Goal: Find specific page/section: Find specific page/section

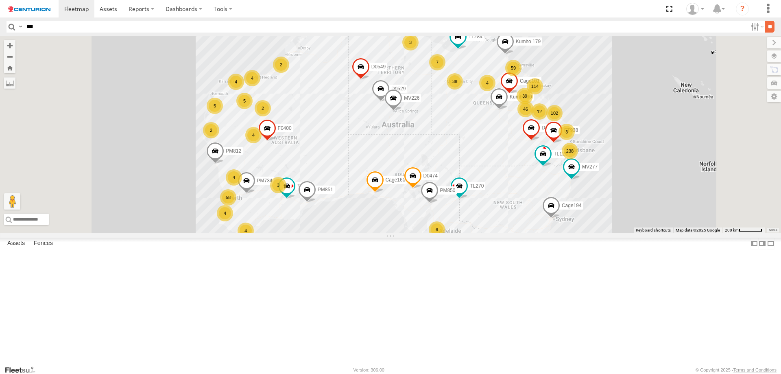
type input "***"
click at [765, 32] on input "**" at bounding box center [769, 27] width 9 height 12
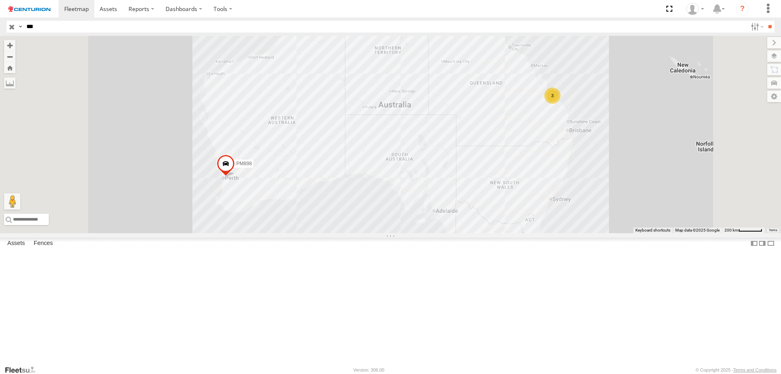
click at [0, 0] on div "Branch [GEOGRAPHIC_DATA] - LH" at bounding box center [0, 0] width 0 height 0
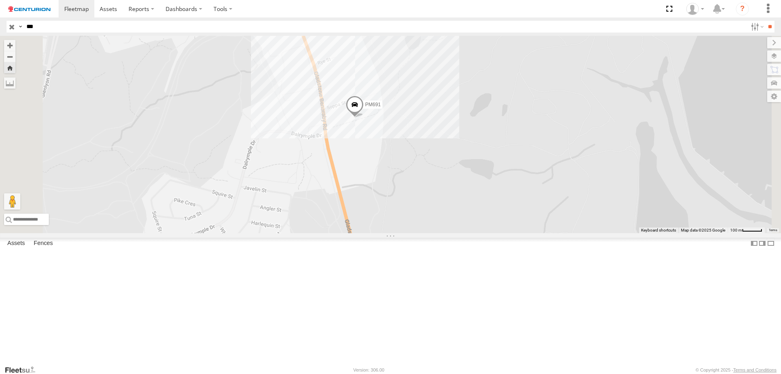
click at [10, 27] on input "button" at bounding box center [12, 27] width 11 height 12
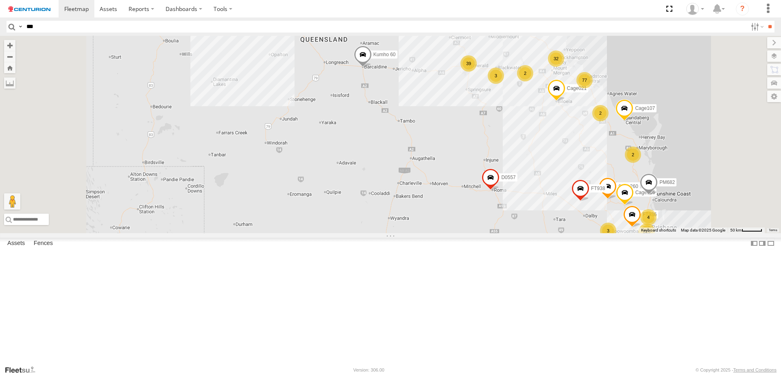
drag, startPoint x: 663, startPoint y: 167, endPoint x: 432, endPoint y: 190, distance: 232.6
click at [449, 191] on div "Cage194 Kumho 179 TL250 TL284 D0474 PM850 MV226 MV277 FT938 TL129 Cage160 TL270…" at bounding box center [390, 134] width 781 height 197
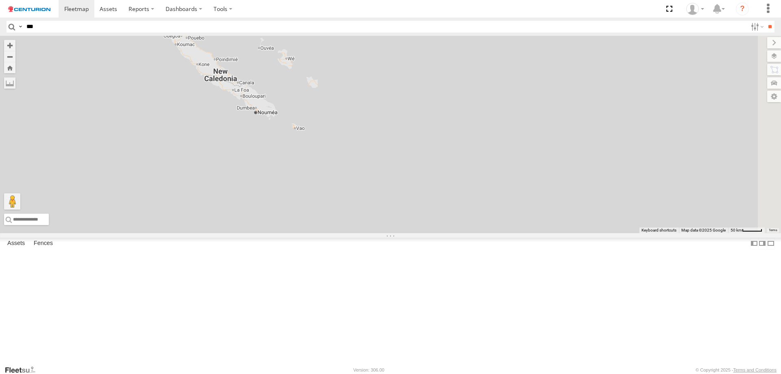
drag, startPoint x: 353, startPoint y: 217, endPoint x: 647, endPoint y: 161, distance: 300.0
click at [647, 161] on div "Cage194 Kumho 179 TL250 TL284 D0474 PM850 MV226 MV277 FT938 TL129 Cage160 TL270…" at bounding box center [390, 134] width 781 height 197
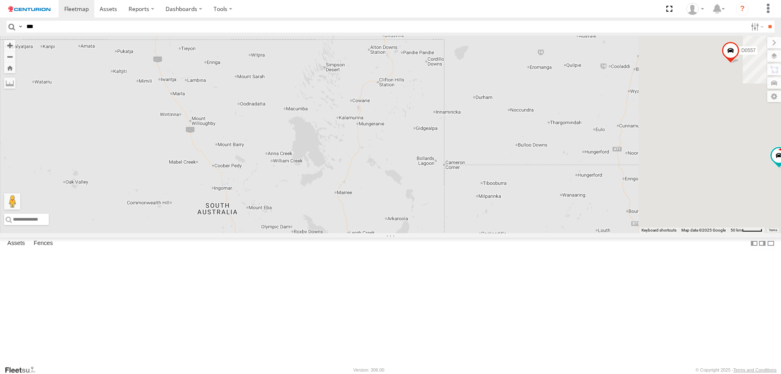
drag, startPoint x: 575, startPoint y: 183, endPoint x: 470, endPoint y: 186, distance: 105.4
click at [491, 186] on div "Cage194 Kumho 179 TL250 TL284 D0474 PM850 MV226 MV277 FT938 TL129 Cage160 TL270…" at bounding box center [390, 134] width 781 height 197
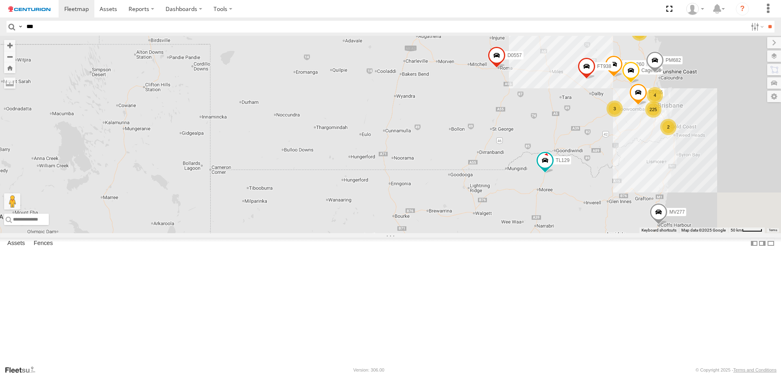
drag, startPoint x: 648, startPoint y: 172, endPoint x: 417, endPoint y: 203, distance: 232.5
click at [432, 203] on div "Cage194 Kumho 179 TL250 TL284 D0474 PM850 MV226 MV277 FT938 TL129 Cage160 TL270…" at bounding box center [390, 134] width 781 height 197
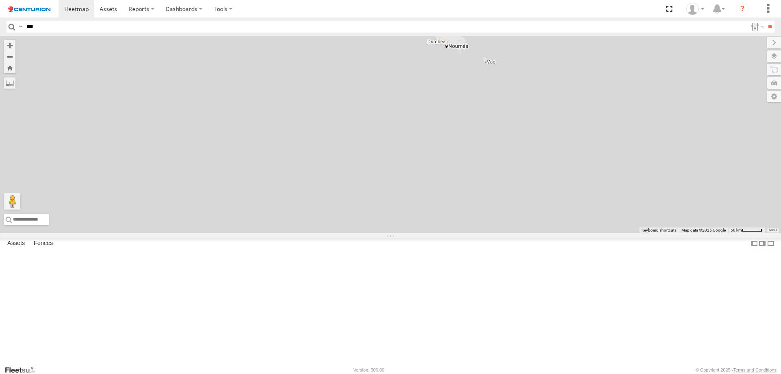
drag, startPoint x: 399, startPoint y: 201, endPoint x: 443, endPoint y: 249, distance: 65.9
click at [437, 233] on div "Cage194 Kumho 179 TL250 TL284 D0474 PM850 MV226 MV277 FT938 TL129 Cage160 TL270…" at bounding box center [390, 134] width 781 height 197
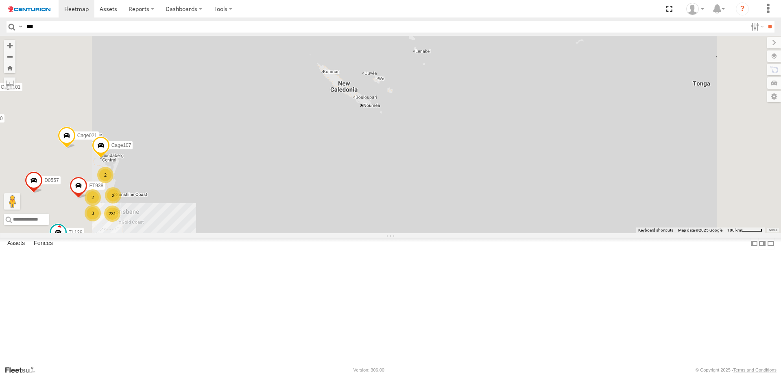
drag, startPoint x: 303, startPoint y: 243, endPoint x: 372, endPoint y: 210, distance: 76.8
click at [369, 211] on div "Cage194 Kumho 179 TL250 TL284 D0474 PM850 MV226 MV277 FT938 TL129 Cage160 TL270…" at bounding box center [390, 134] width 781 height 197
